Goal: Check status

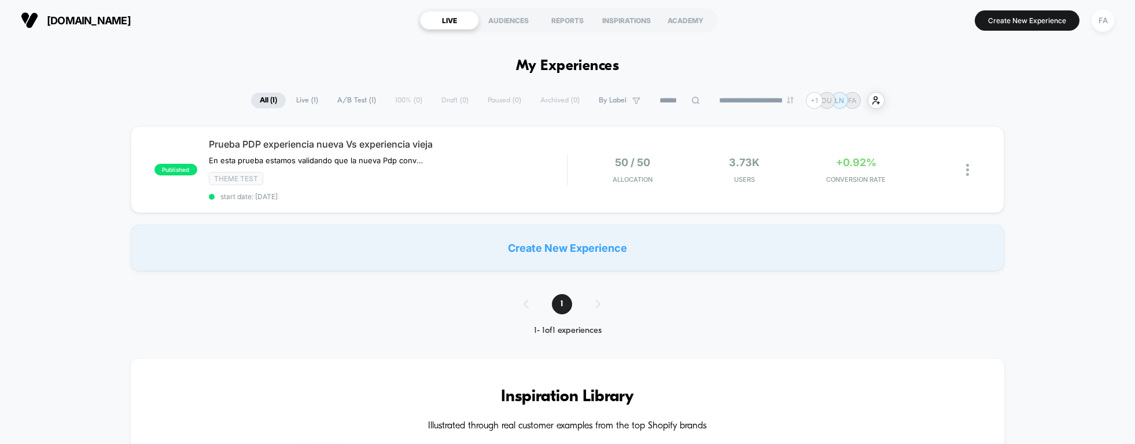
type input "***"
click at [356, 148] on span "Prueba PDP experiencia nueva Vs experiencia vieja" at bounding box center [388, 144] width 359 height 12
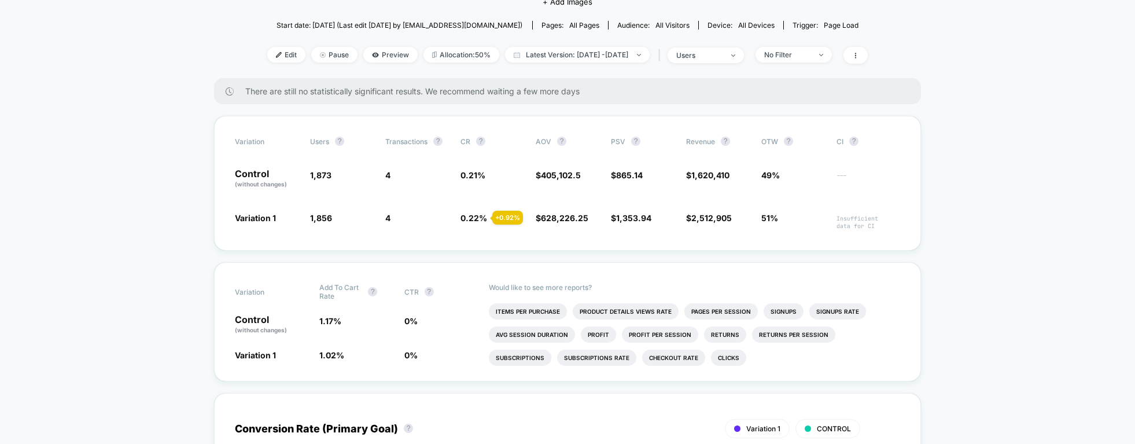
scroll to position [169, 0]
click at [602, 46] on span "Latest Version: [DATE] - [DATE]" at bounding box center [577, 54] width 145 height 16
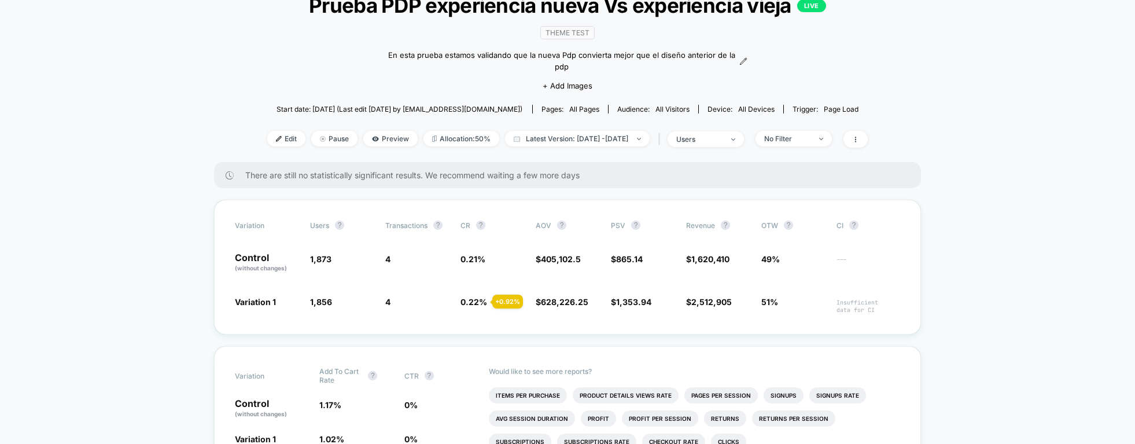
scroll to position [87, 0]
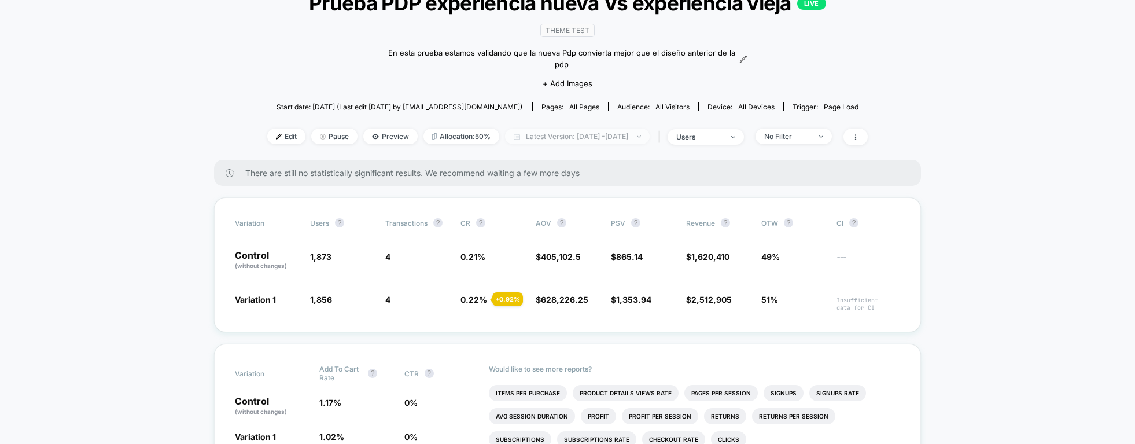
click at [647, 128] on span "Latest Version: [DATE] - [DATE]" at bounding box center [577, 136] width 145 height 16
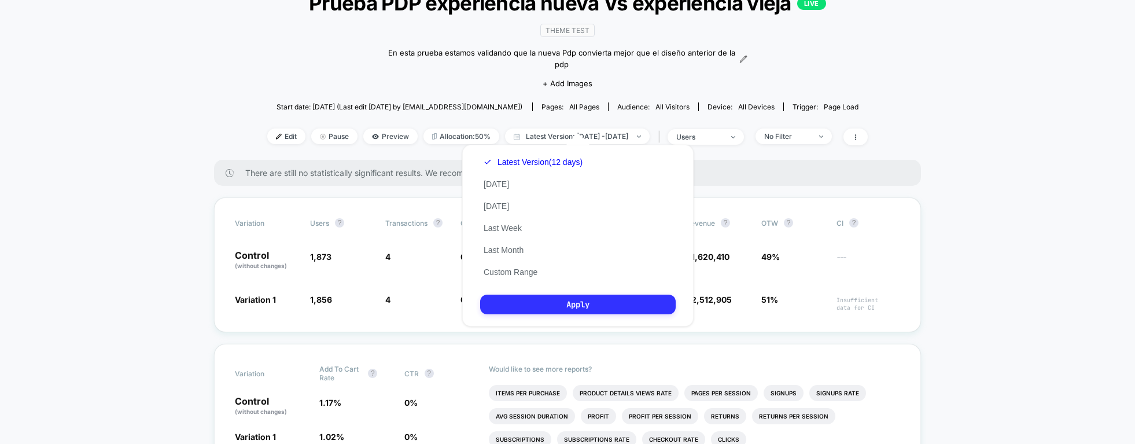
click at [575, 301] on button "Apply" at bounding box center [578, 304] width 196 height 20
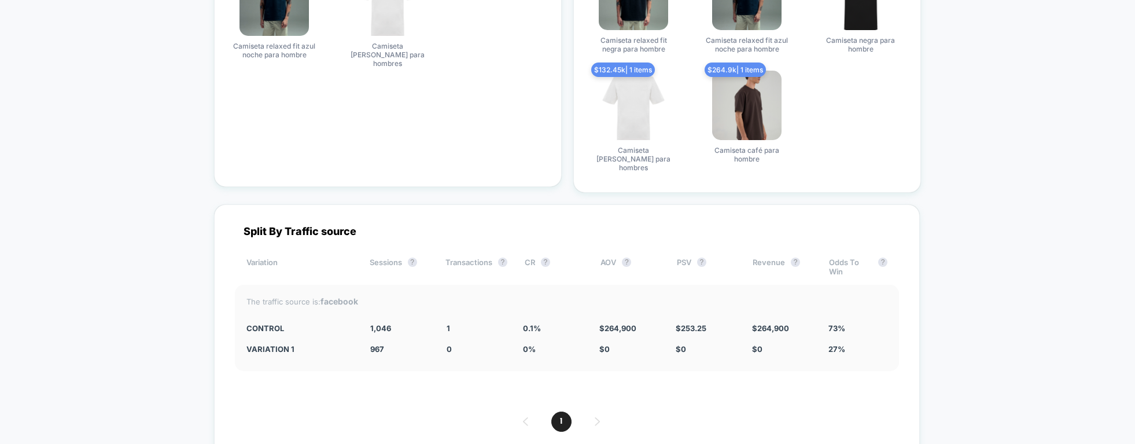
scroll to position [2825, 0]
click at [597, 411] on div "1" at bounding box center [567, 421] width 664 height 20
click at [594, 411] on div "1" at bounding box center [567, 421] width 664 height 20
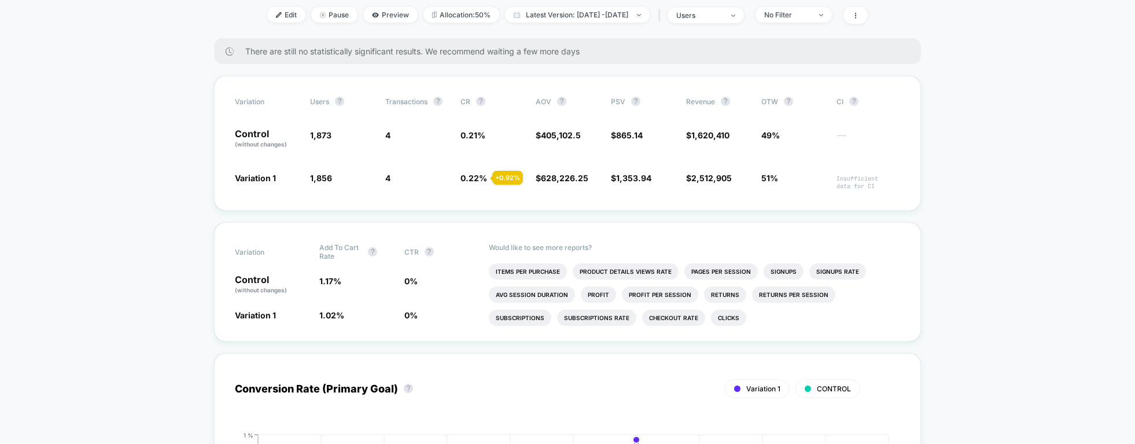
scroll to position [207, 0]
